Goal: Task Accomplishment & Management: Use online tool/utility

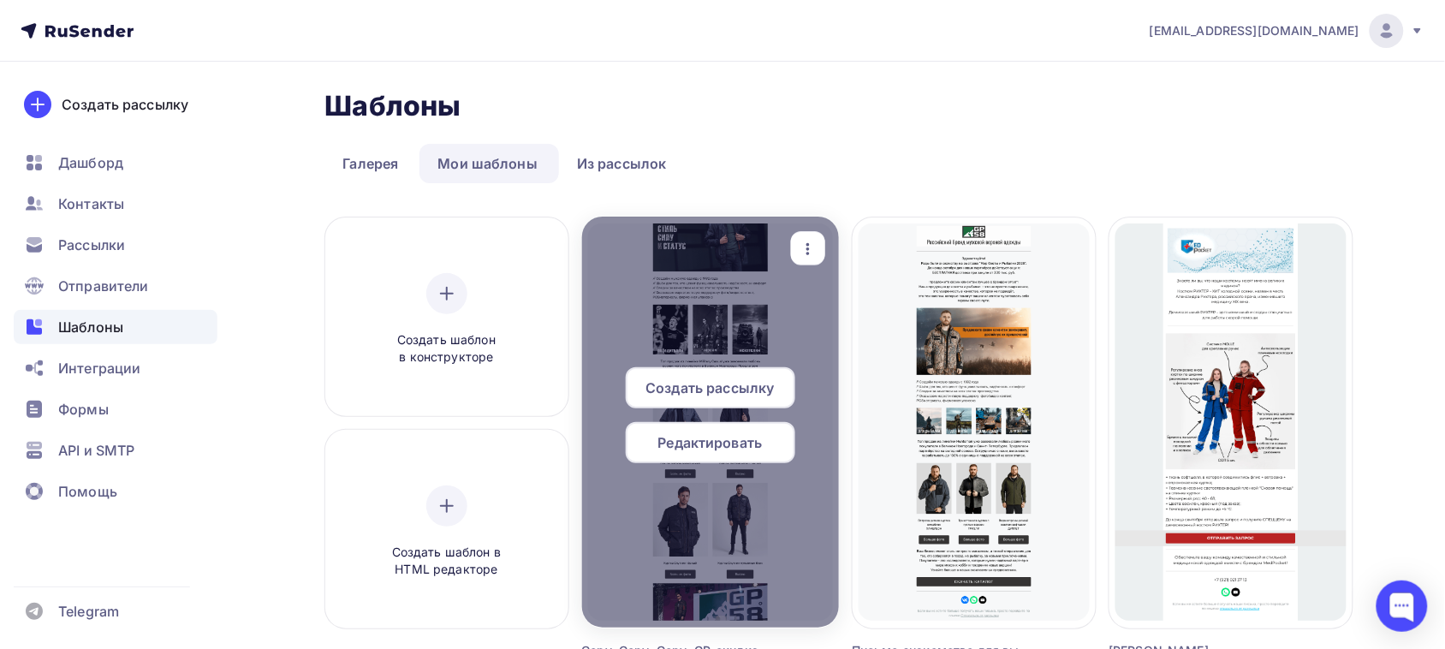
click at [690, 438] on span "Редактировать" at bounding box center [710, 442] width 104 height 21
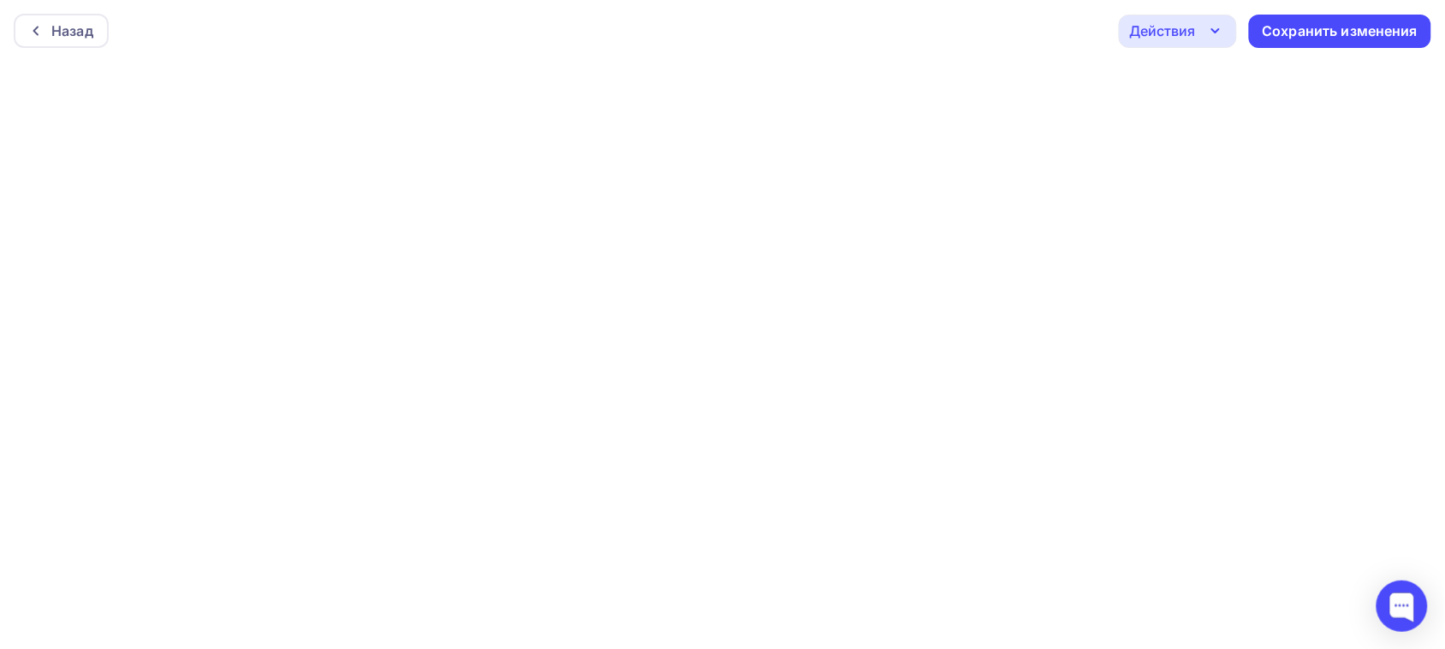
click at [1192, 56] on div "Назад Действия Отправить тестовое письмо Предпросмотр Выйти без сохранения Сохр…" at bounding box center [722, 31] width 1445 height 62
click at [1216, 35] on icon "button" at bounding box center [1215, 31] width 21 height 21
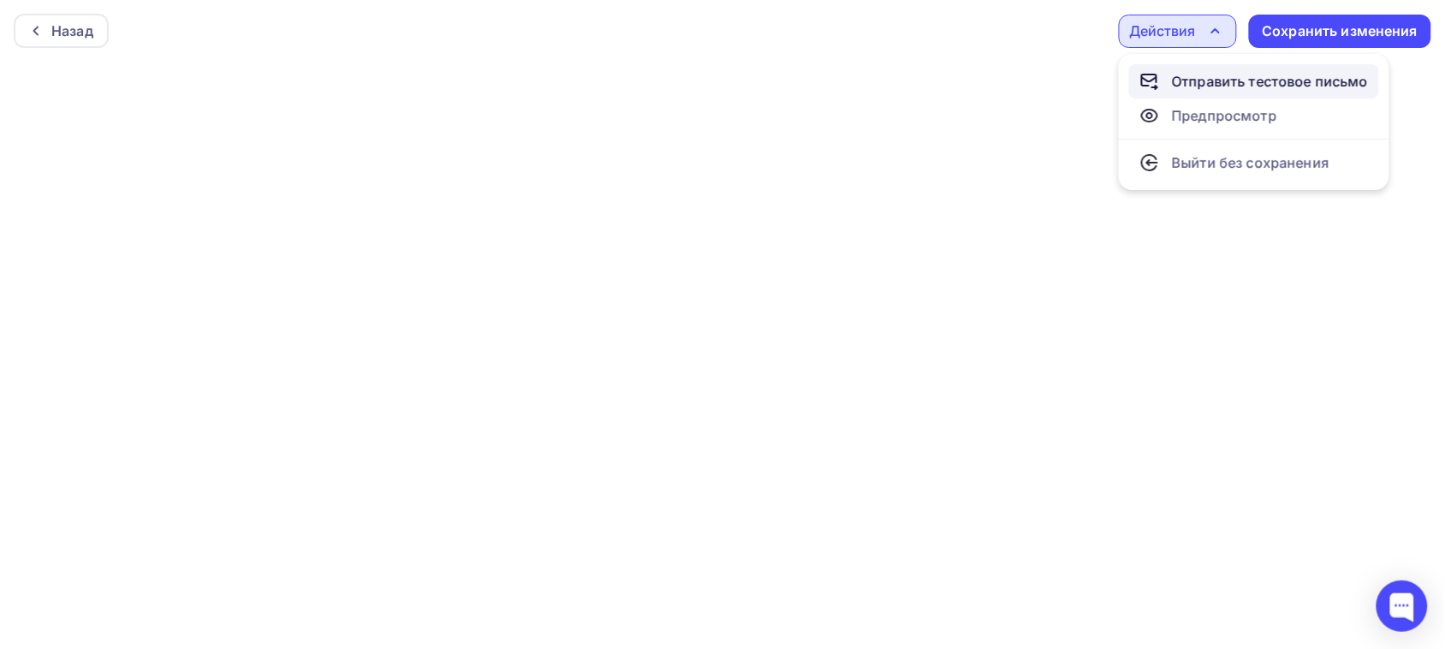
click at [1181, 77] on div "Отправить тестовое письмо" at bounding box center [1270, 81] width 197 height 21
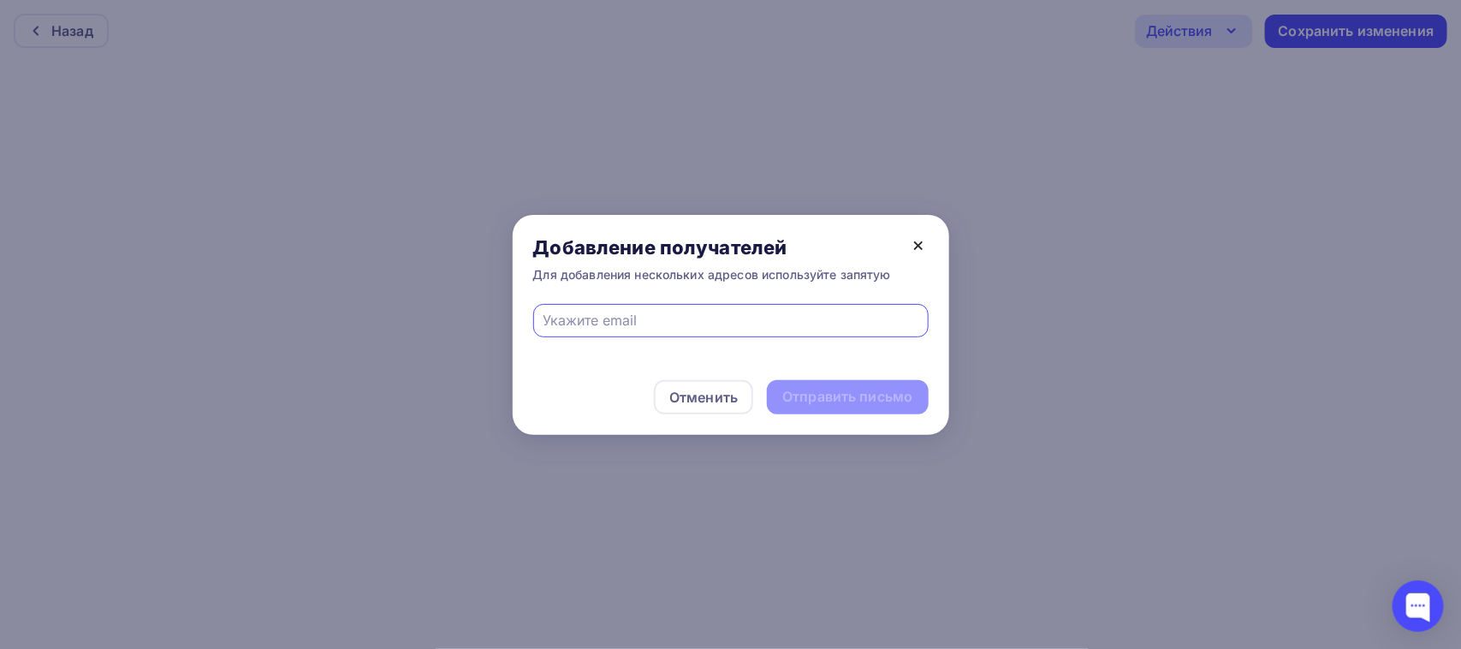
click at [925, 242] on icon at bounding box center [918, 245] width 21 height 21
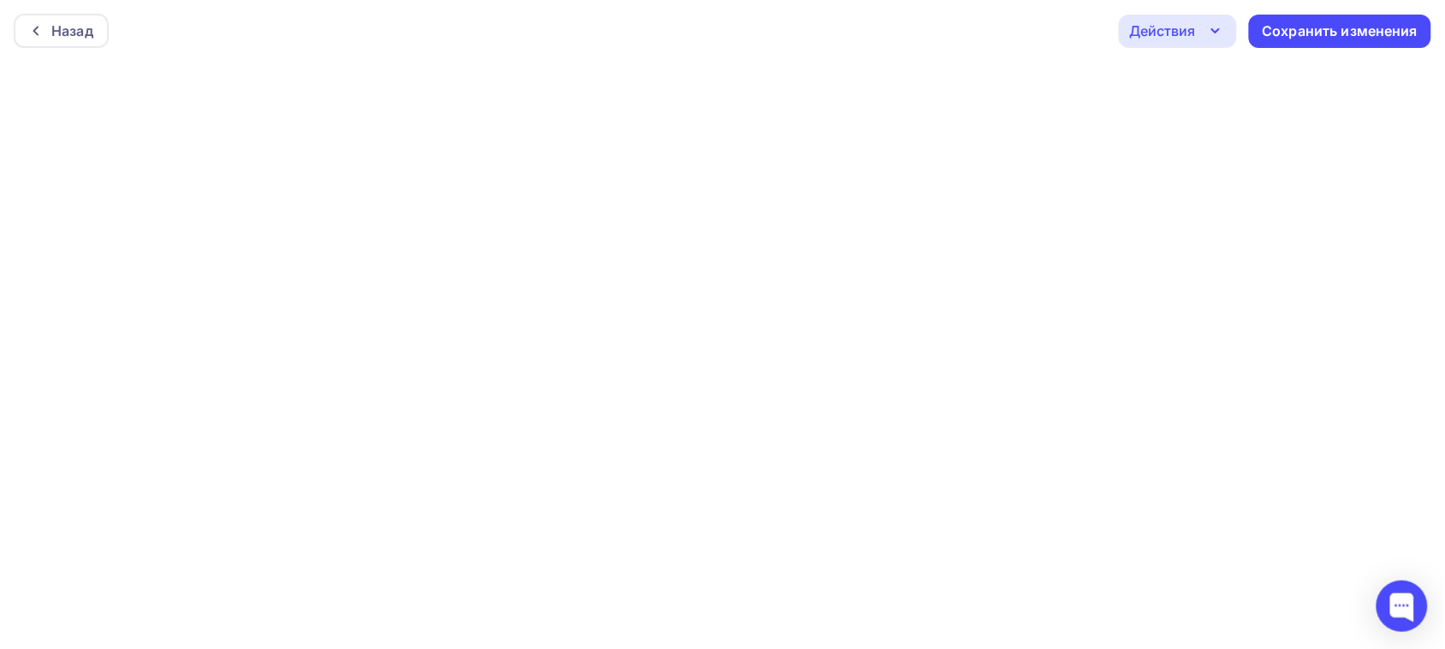
click at [1199, 36] on div "Действия" at bounding box center [1178, 31] width 118 height 33
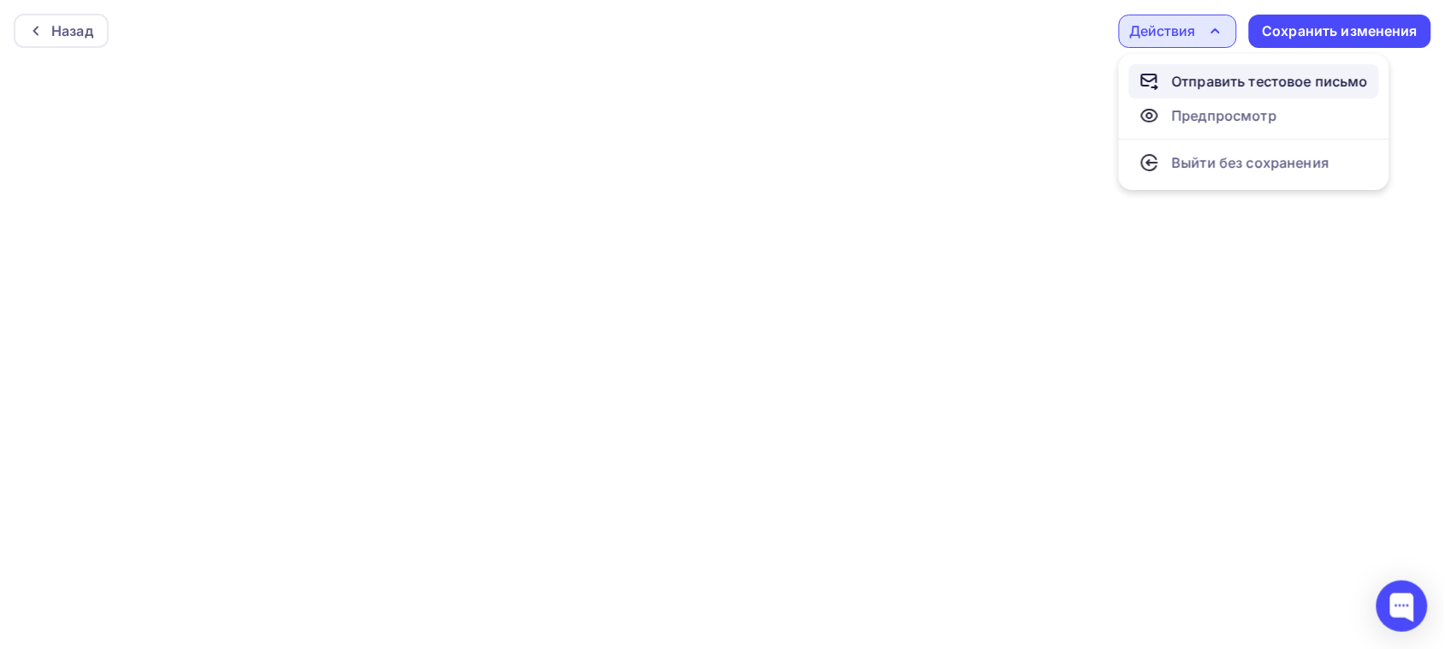
click at [1197, 84] on div "Отправить тестовое письмо" at bounding box center [1270, 81] width 197 height 21
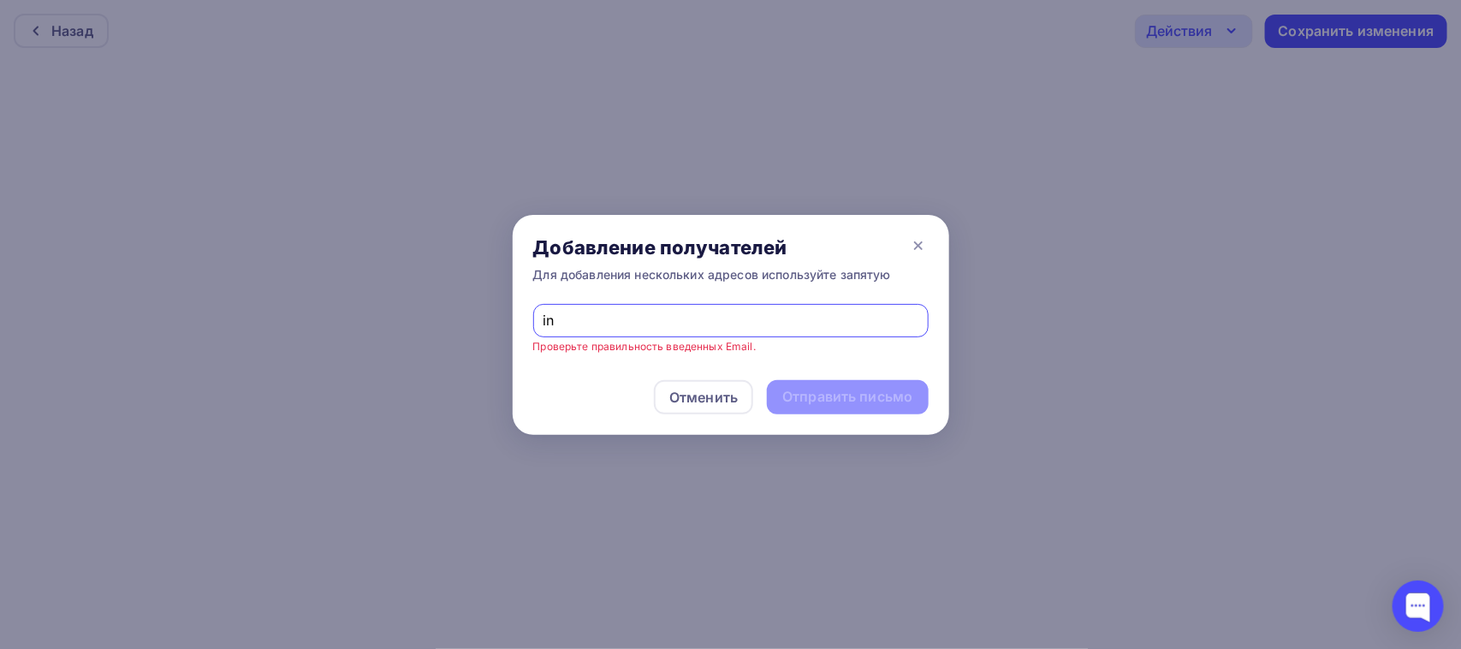
type input "[EMAIL_ADDRESS][DOMAIN_NAME]"
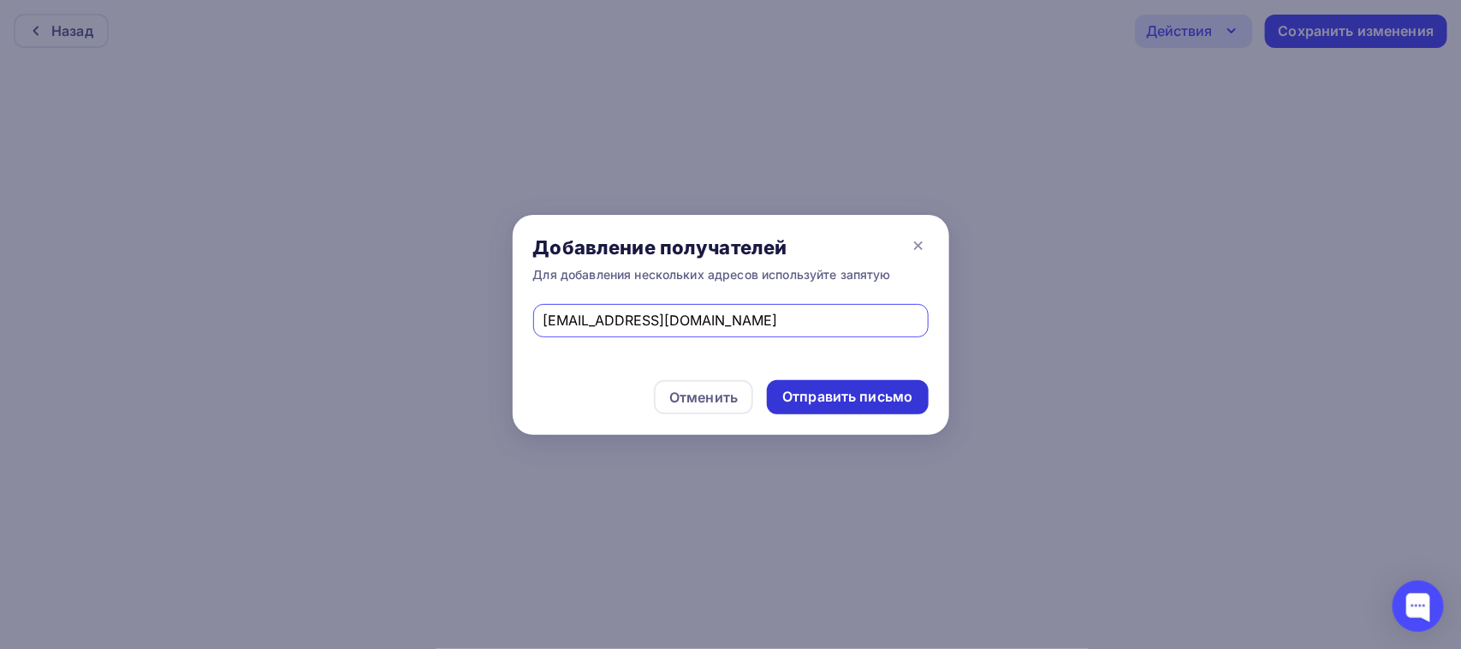
click at [841, 399] on div "Отправить письмо" at bounding box center [847, 397] width 130 height 20
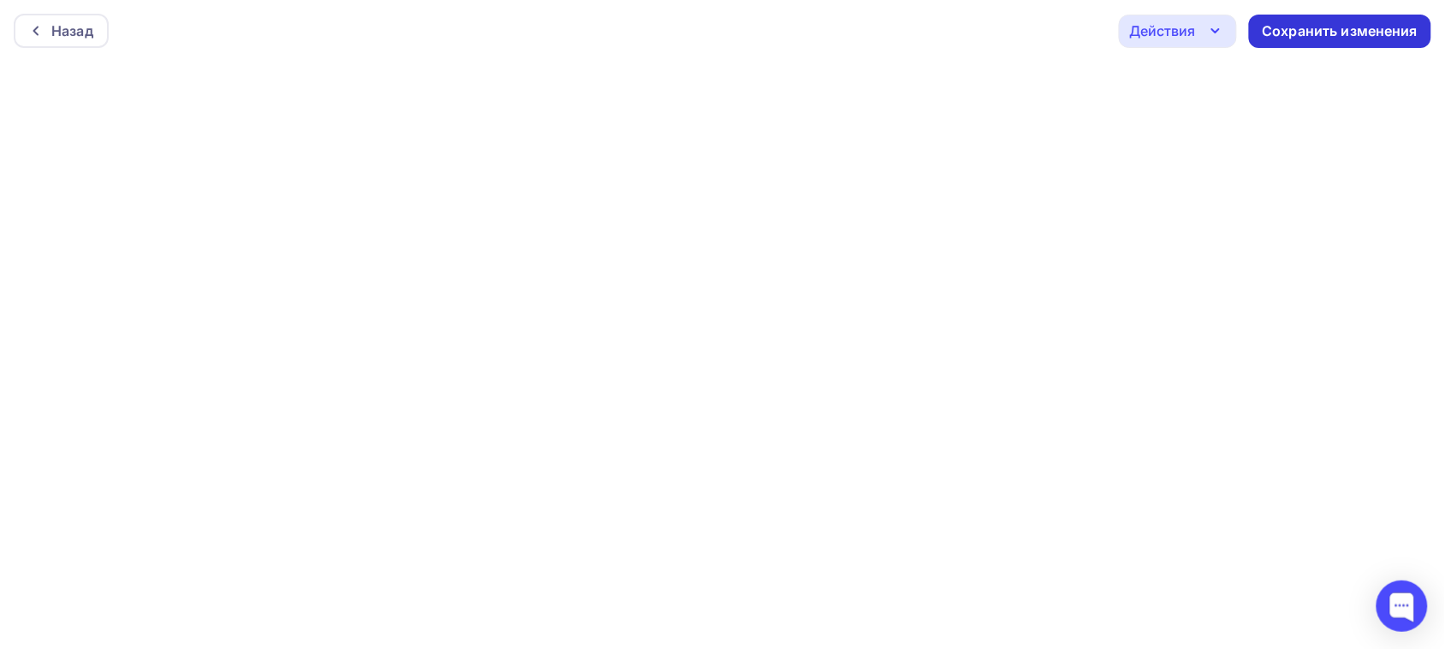
click at [1305, 21] on div "Сохранить изменения" at bounding box center [1341, 31] width 156 height 20
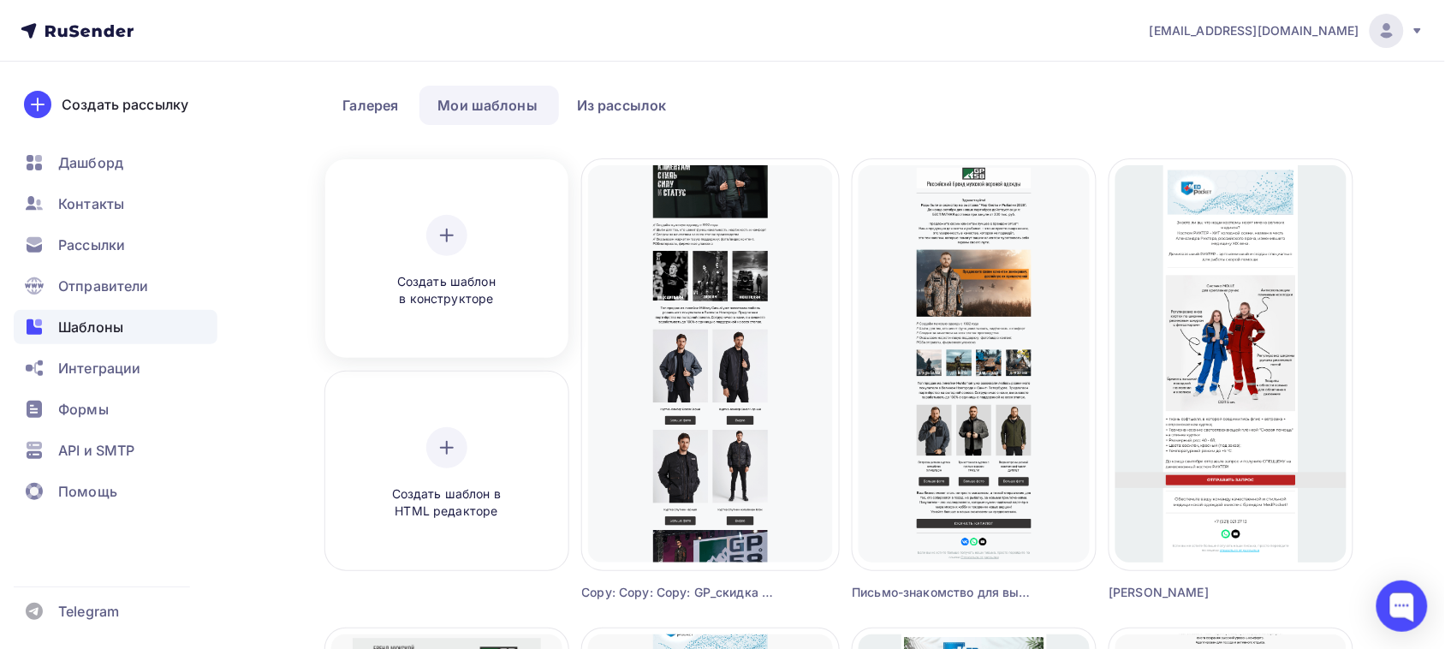
scroll to position [107, 0]
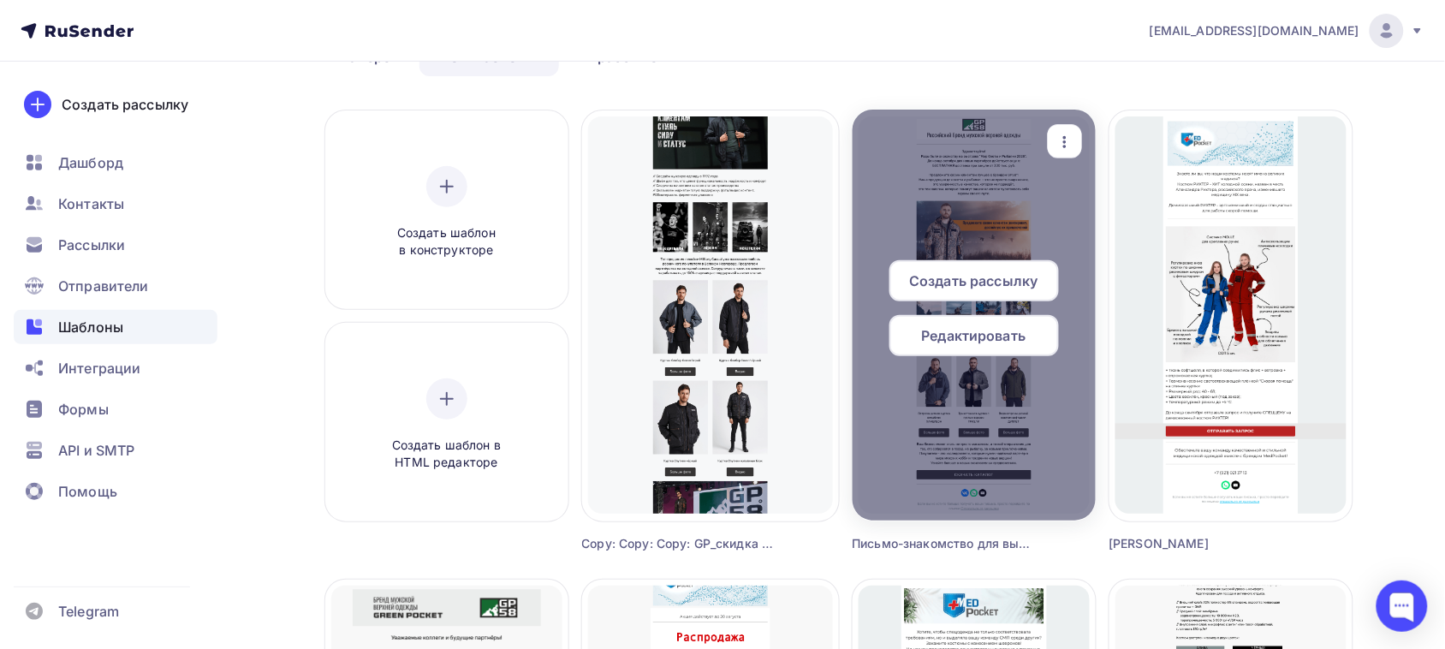
click at [1073, 132] on icon "button" at bounding box center [1065, 142] width 21 height 21
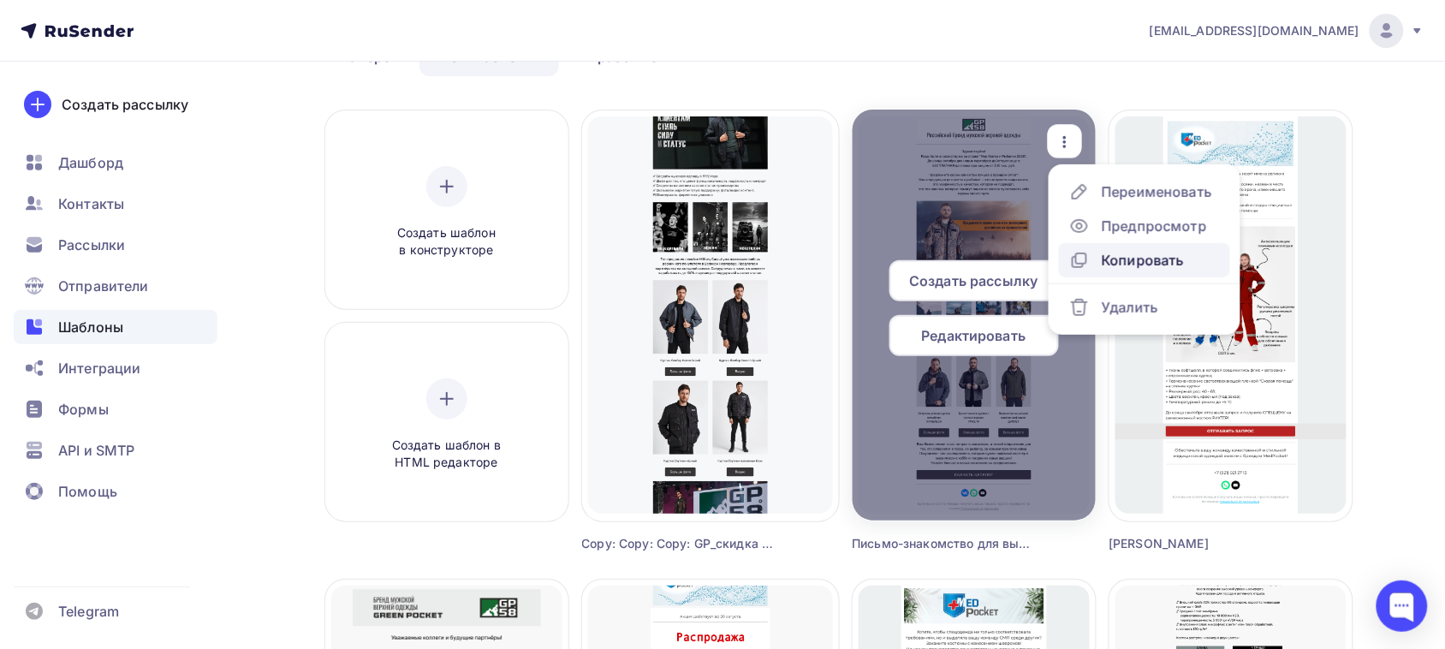
click at [1107, 265] on div "Копировать" at bounding box center [1143, 260] width 82 height 21
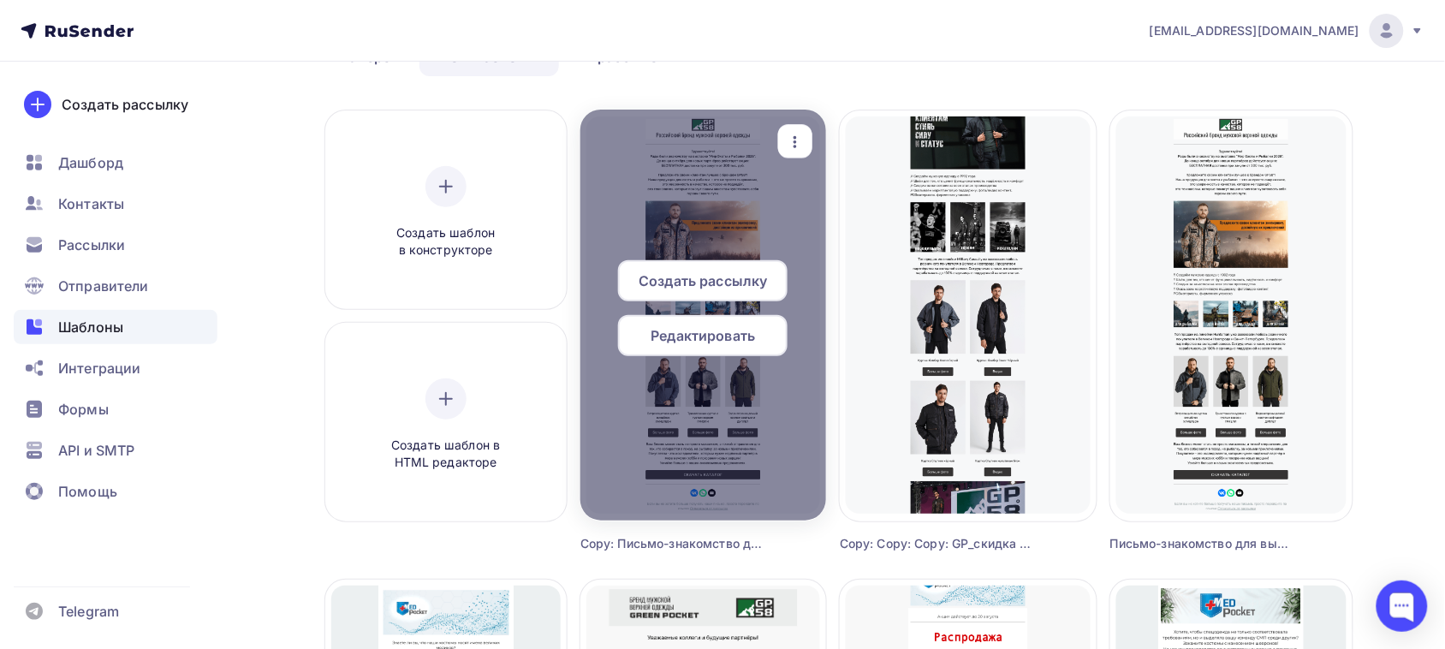
click at [725, 348] on div "Редактировать" at bounding box center [702, 335] width 169 height 41
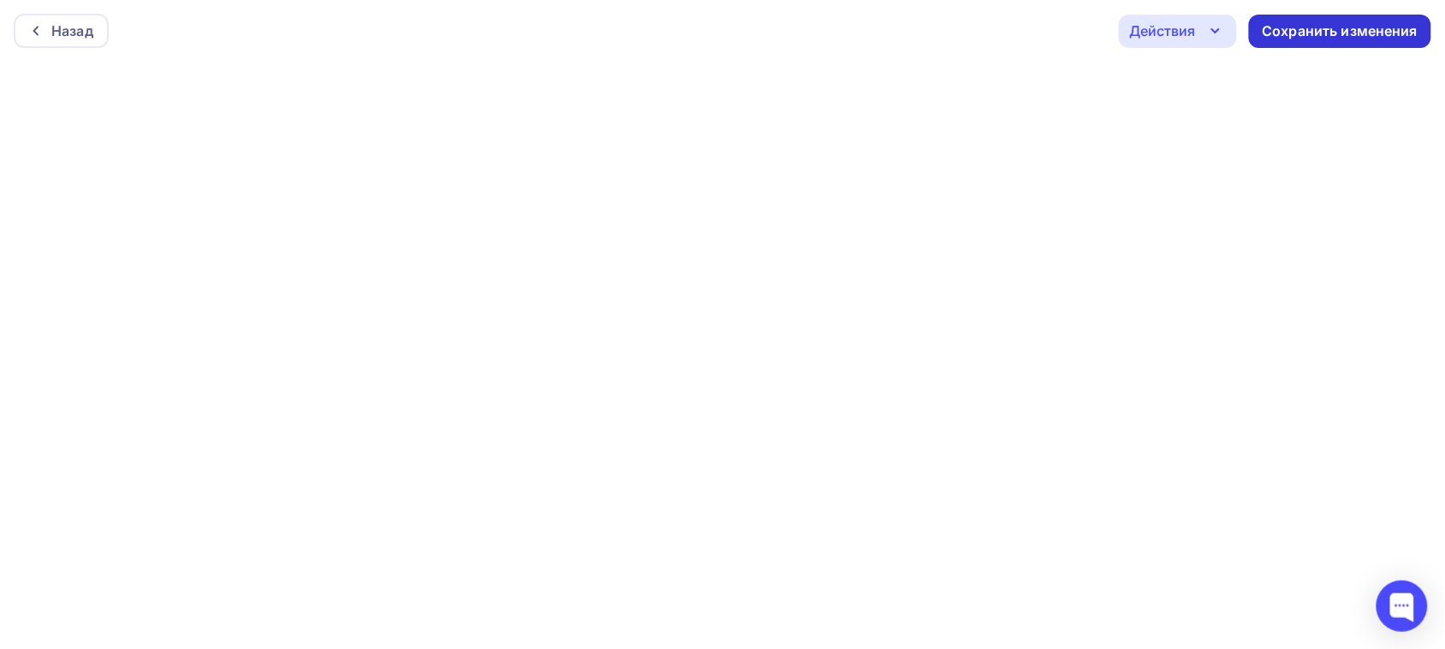
click at [1308, 19] on div "Сохранить изменения" at bounding box center [1340, 31] width 182 height 33
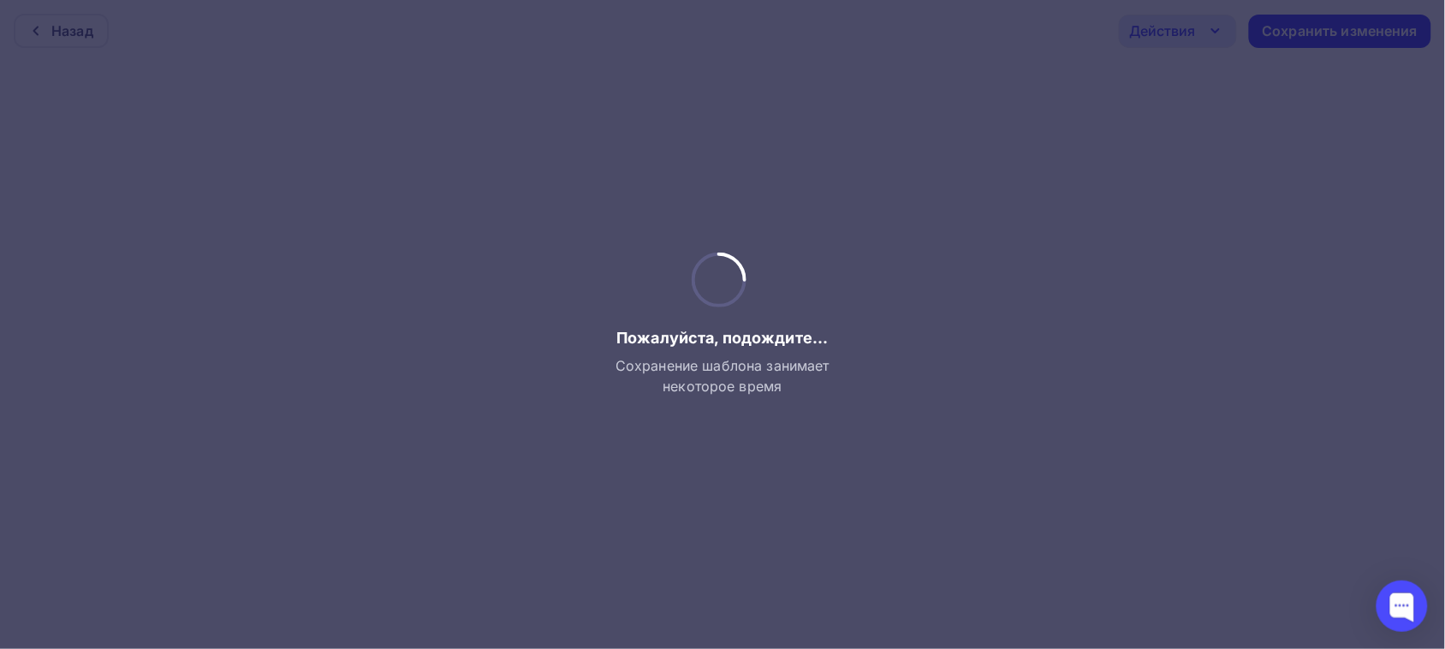
click at [792, 326] on div "Пожалуйста, подождите... Сохранение шаблона занимает некоторое время" at bounding box center [723, 325] width 226 height 144
click at [749, 418] on div at bounding box center [722, 324] width 1445 height 649
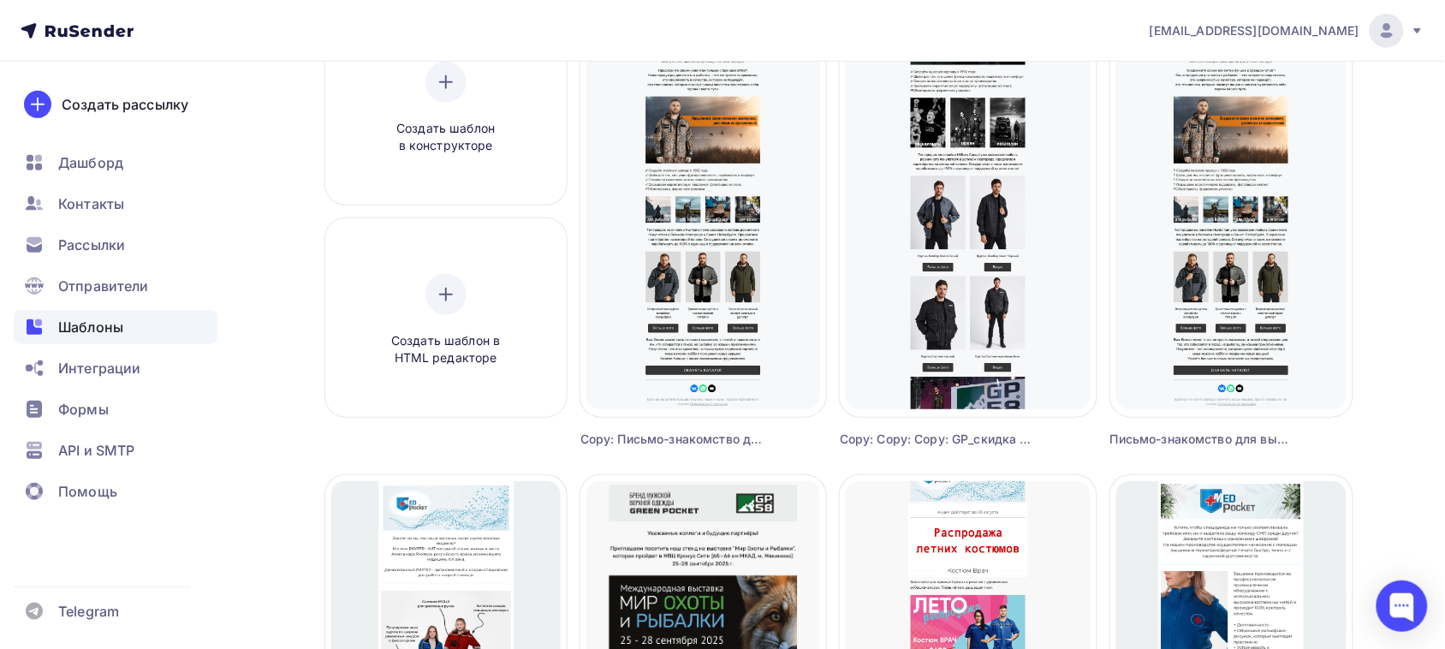
scroll to position [214, 0]
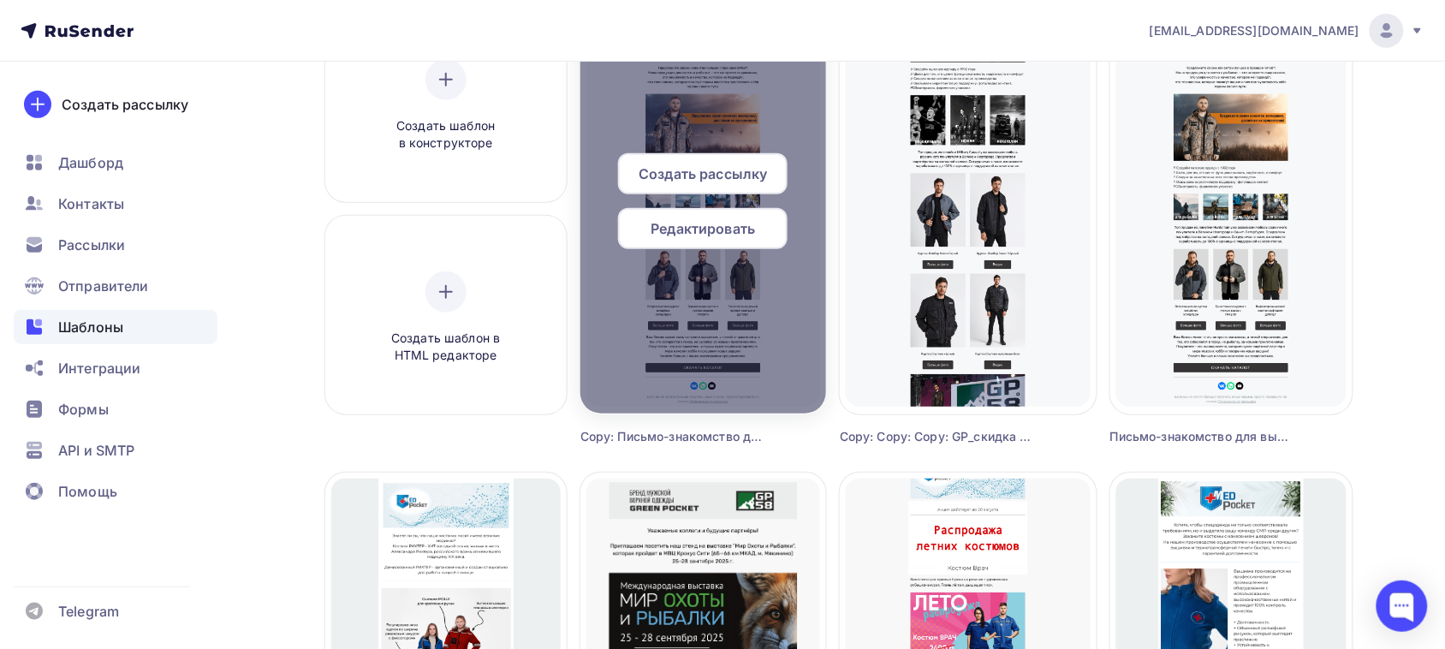
click at [719, 229] on span "Редактировать" at bounding box center [703, 228] width 104 height 21
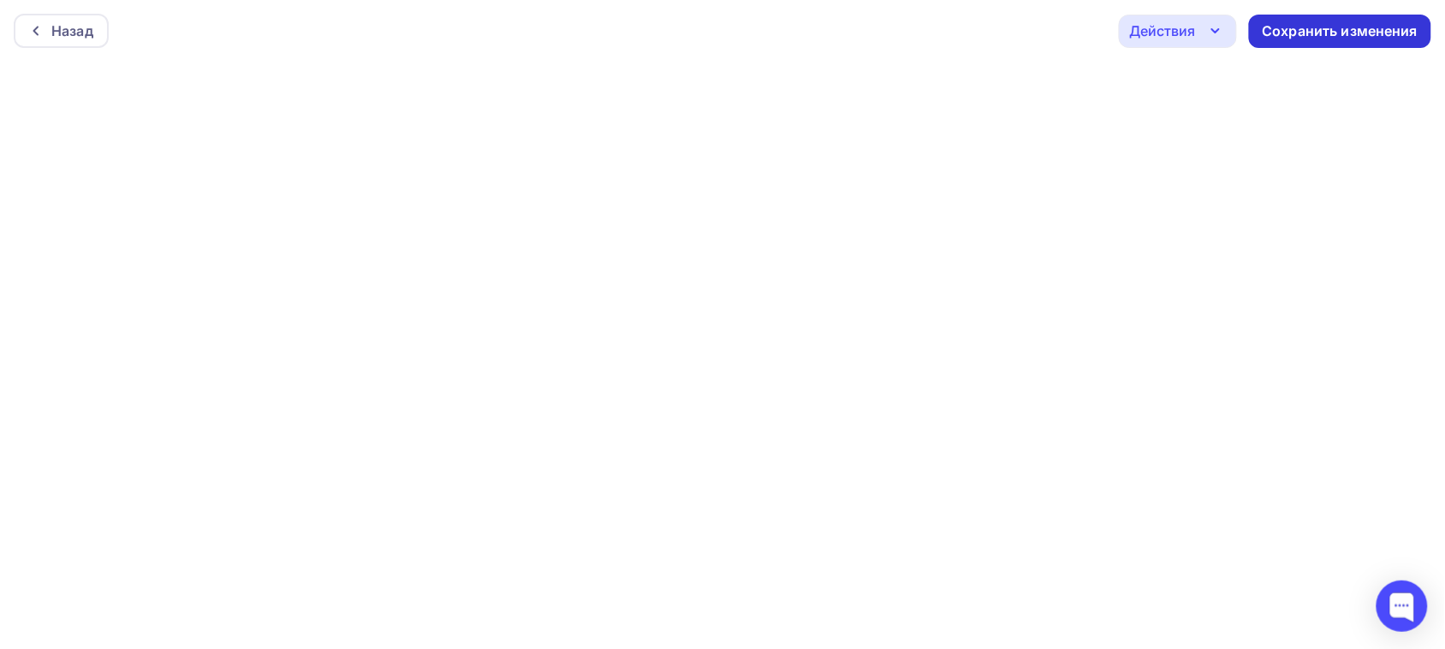
click at [1404, 22] on div "Сохранить изменения" at bounding box center [1341, 31] width 156 height 20
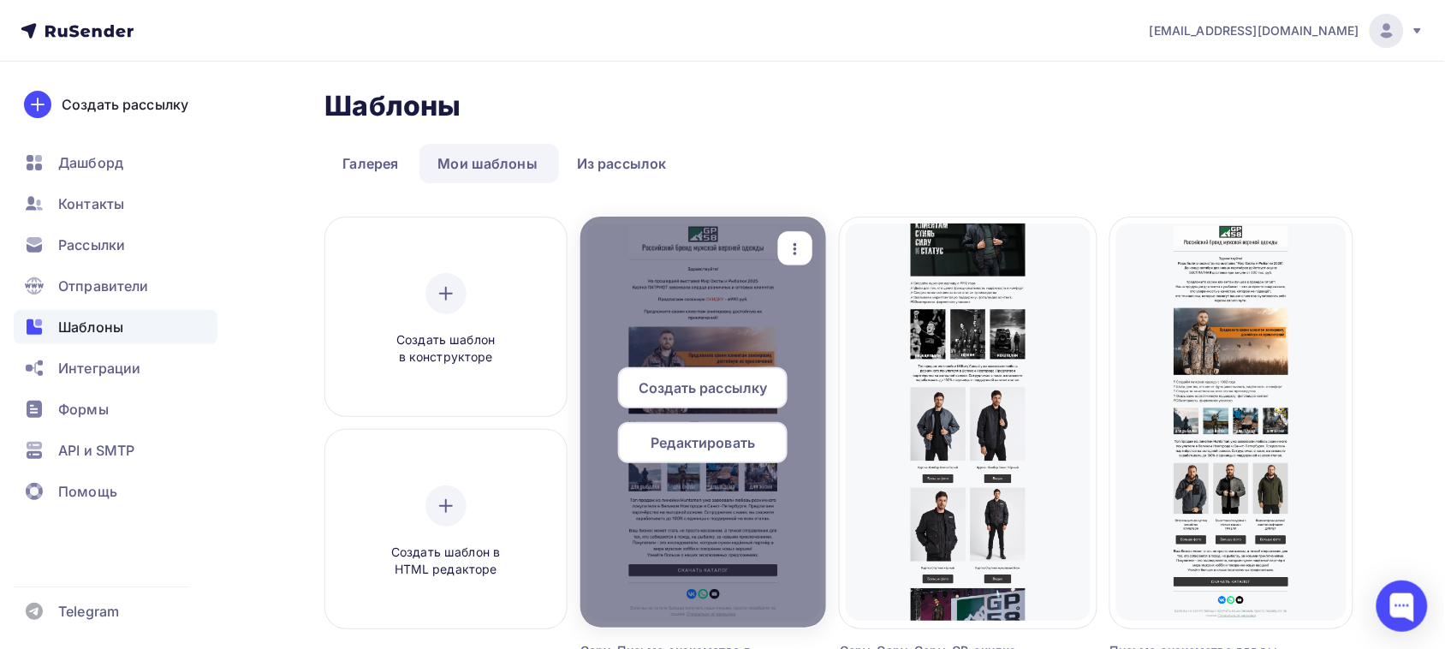
click at [736, 442] on span "Редактировать" at bounding box center [703, 442] width 104 height 21
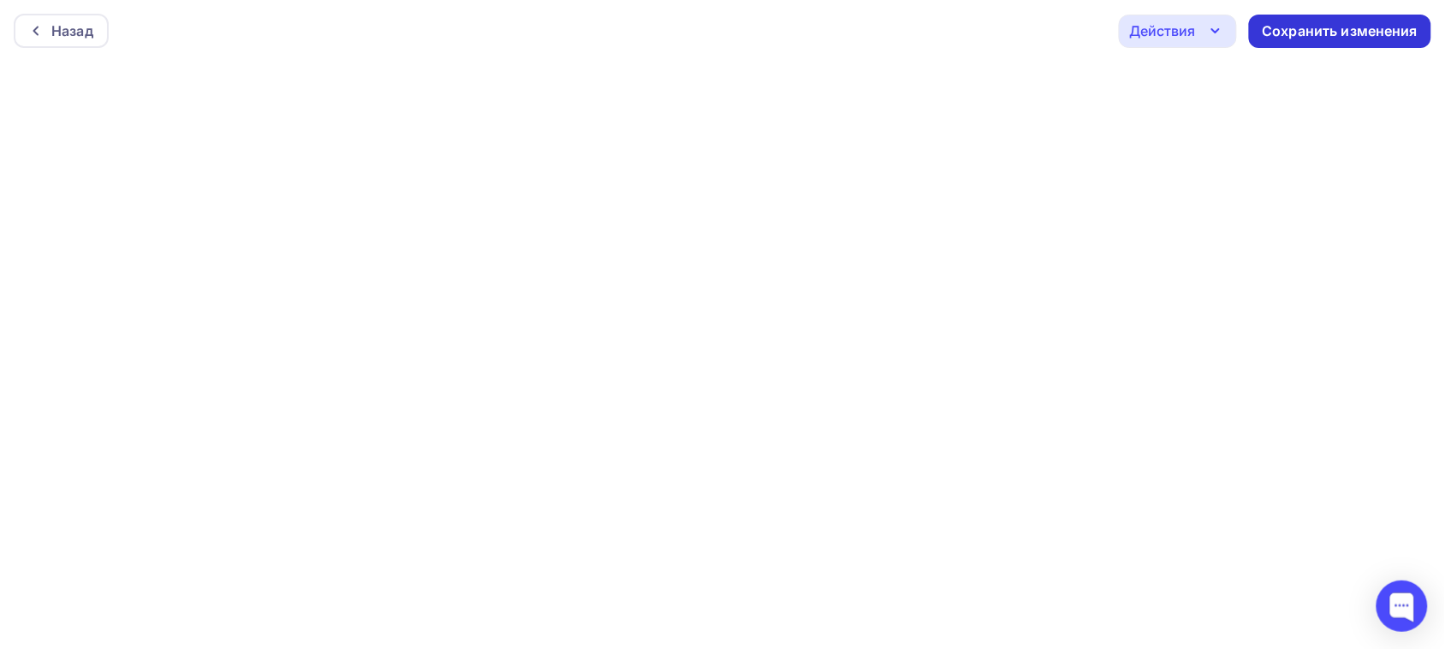
click at [1355, 37] on div "Сохранить изменения" at bounding box center [1341, 31] width 156 height 20
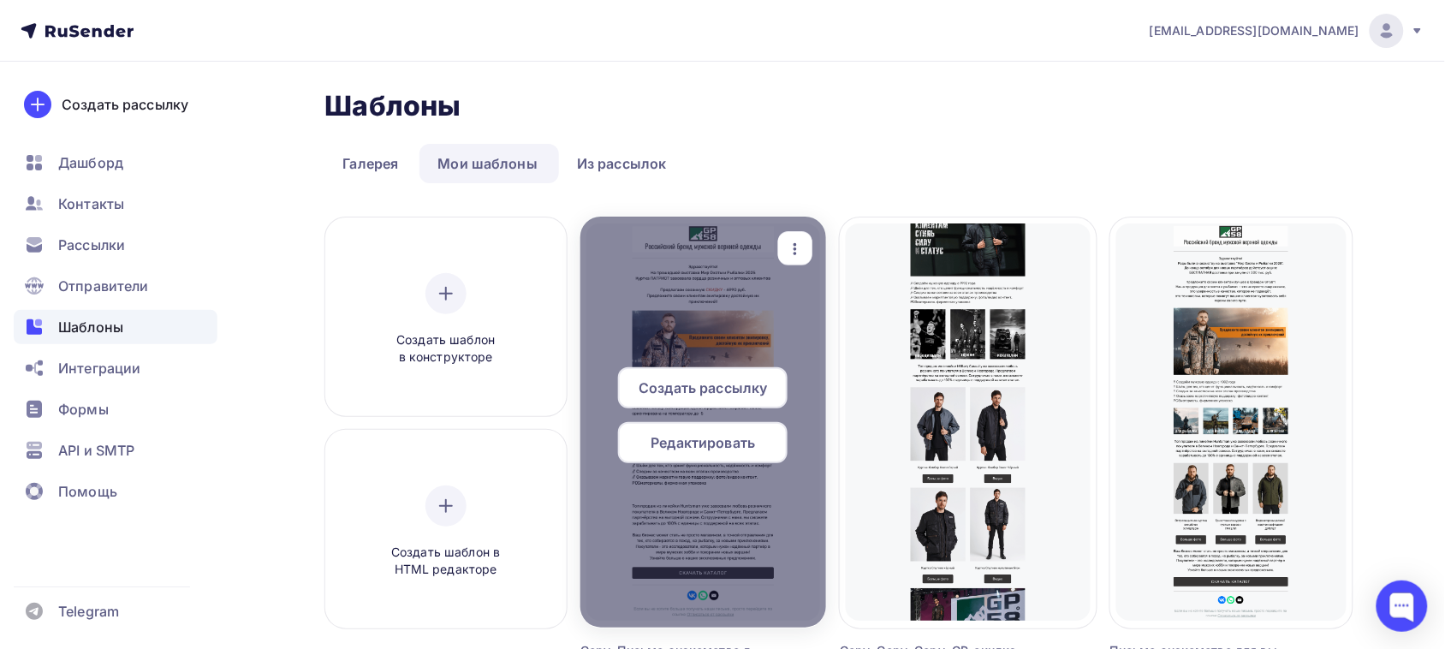
click at [740, 447] on span "Редактировать" at bounding box center [703, 442] width 104 height 21
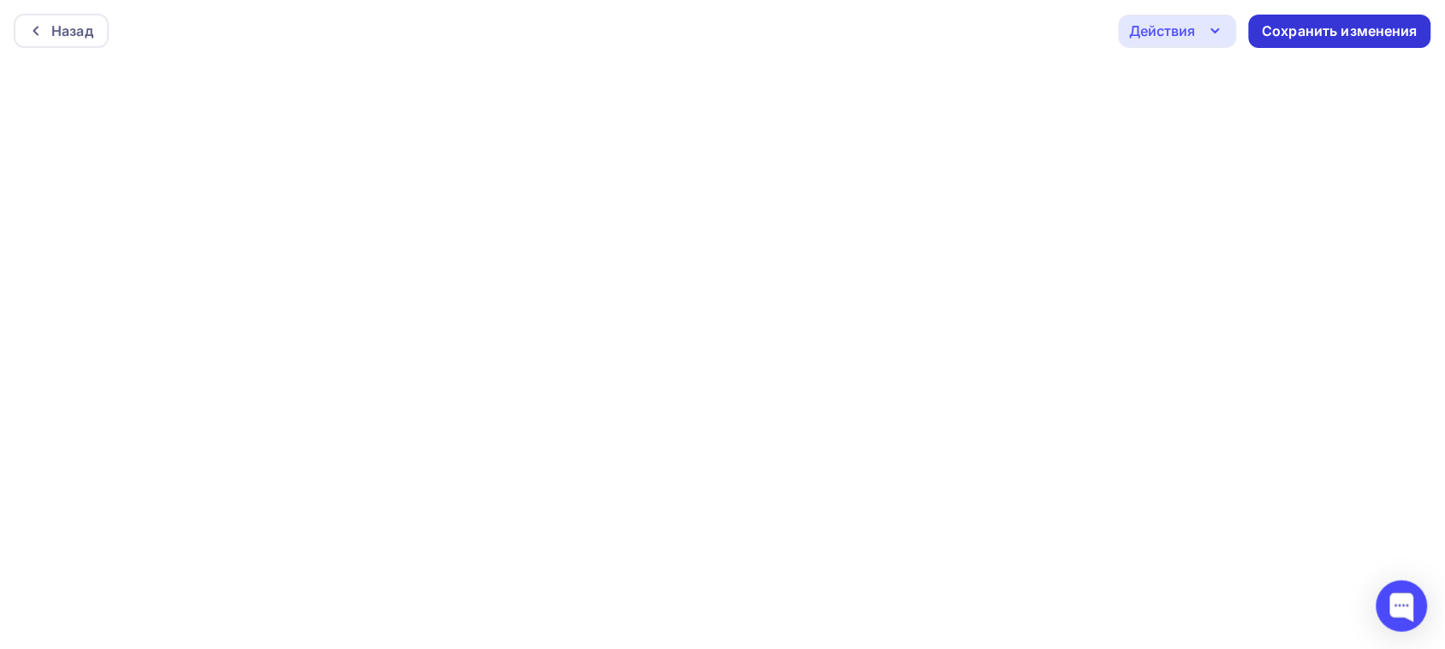
click at [1288, 27] on div "Сохранить изменения" at bounding box center [1341, 31] width 156 height 20
